Goal: Find specific page/section: Find specific page/section

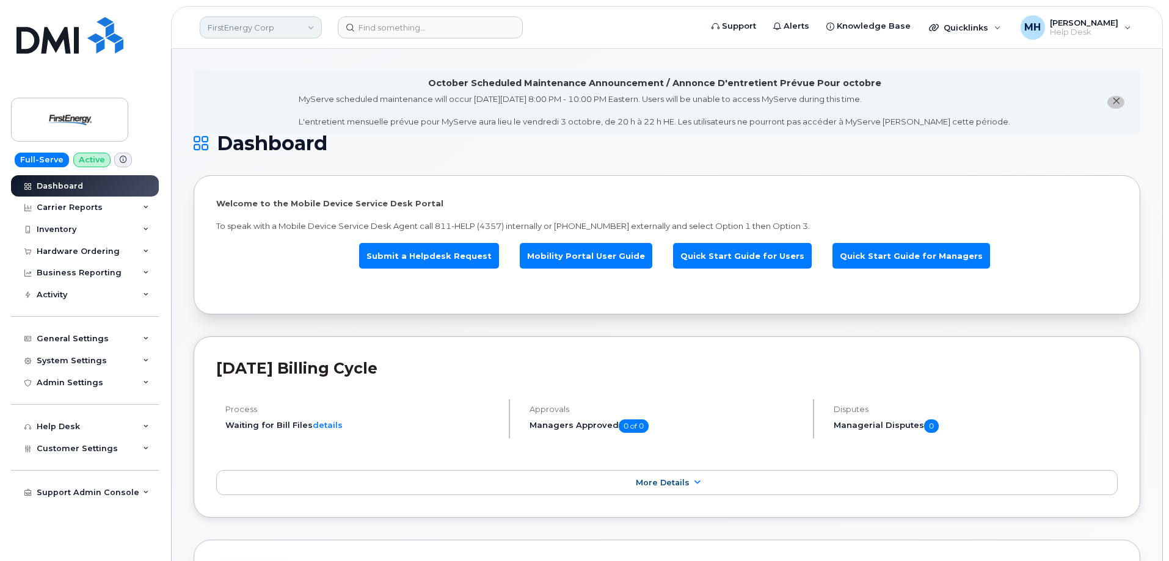
click at [225, 26] on link "FirstEnergy Corp" at bounding box center [261, 27] width 122 height 22
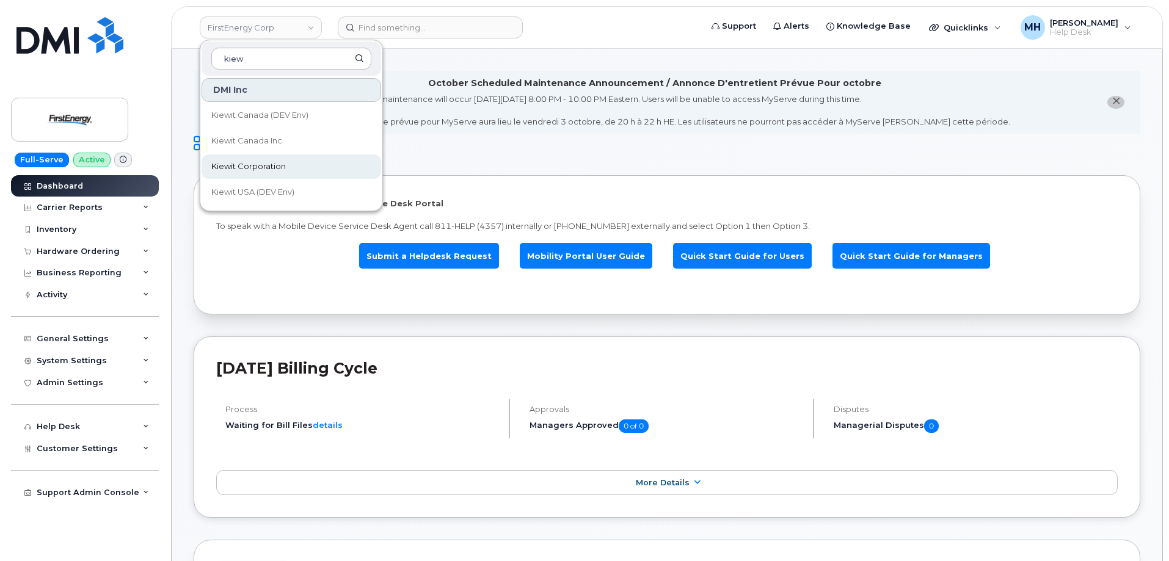
type input "kiew"
click at [239, 167] on span "Kiewit Corporation" at bounding box center [248, 167] width 75 height 12
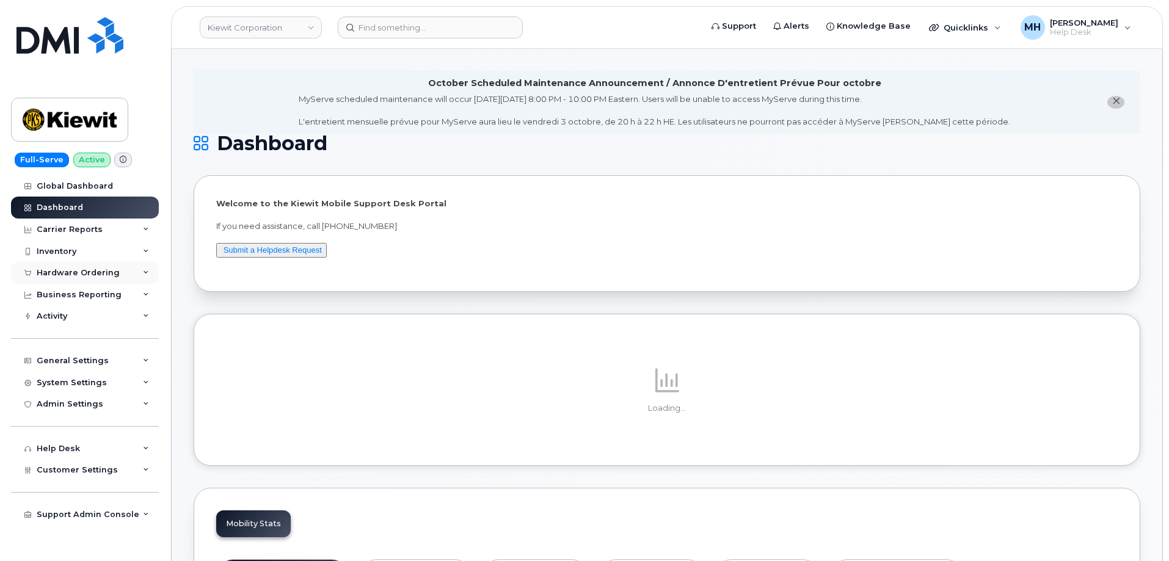
click at [103, 273] on div "Hardware Ordering" at bounding box center [78, 273] width 83 height 10
